Goal: Task Accomplishment & Management: Manage account settings

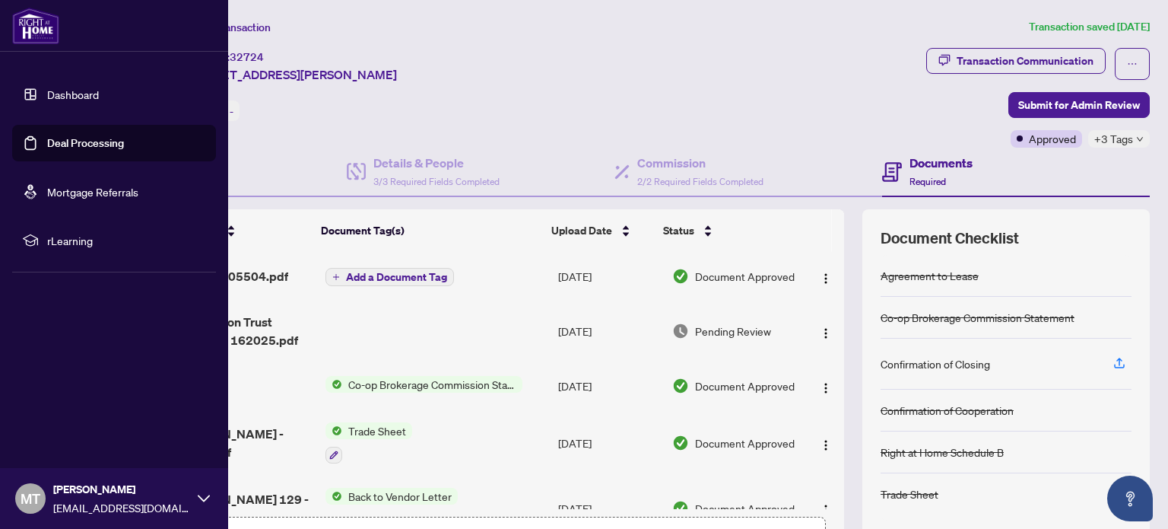
click at [47, 141] on link "Deal Processing" at bounding box center [85, 143] width 77 height 14
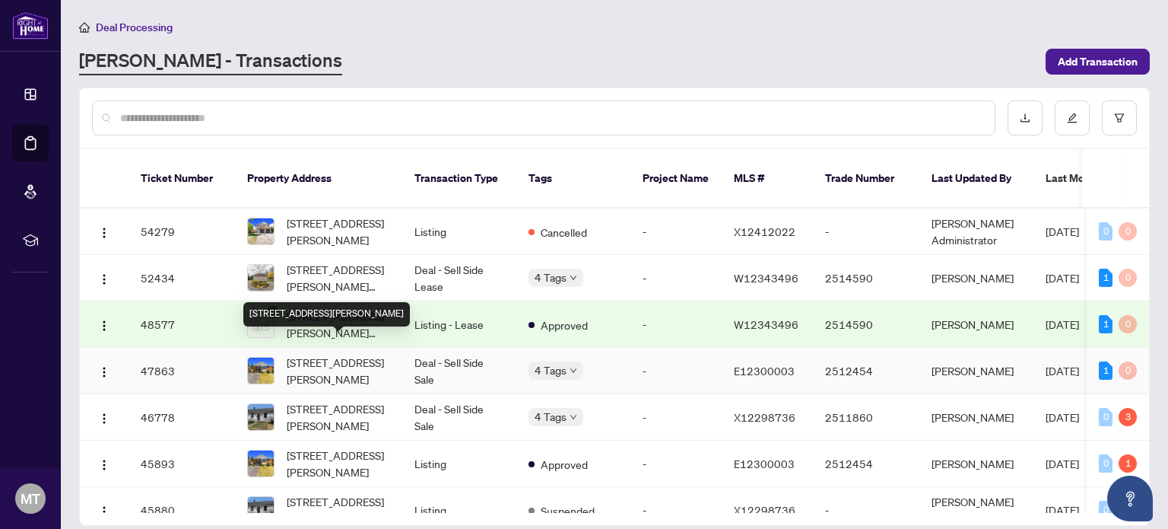
click at [341, 354] on span "[STREET_ADDRESS][PERSON_NAME]" at bounding box center [338, 370] width 103 height 33
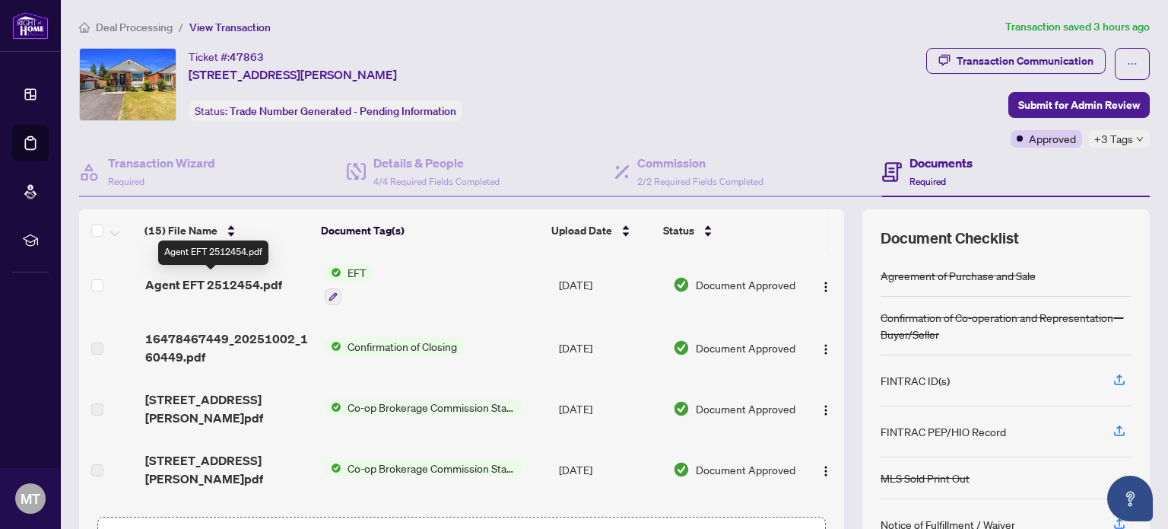
click at [205, 284] on span "Agent EFT 2512454.pdf" at bounding box center [213, 284] width 137 height 18
